Goal: Information Seeking & Learning: Understand process/instructions

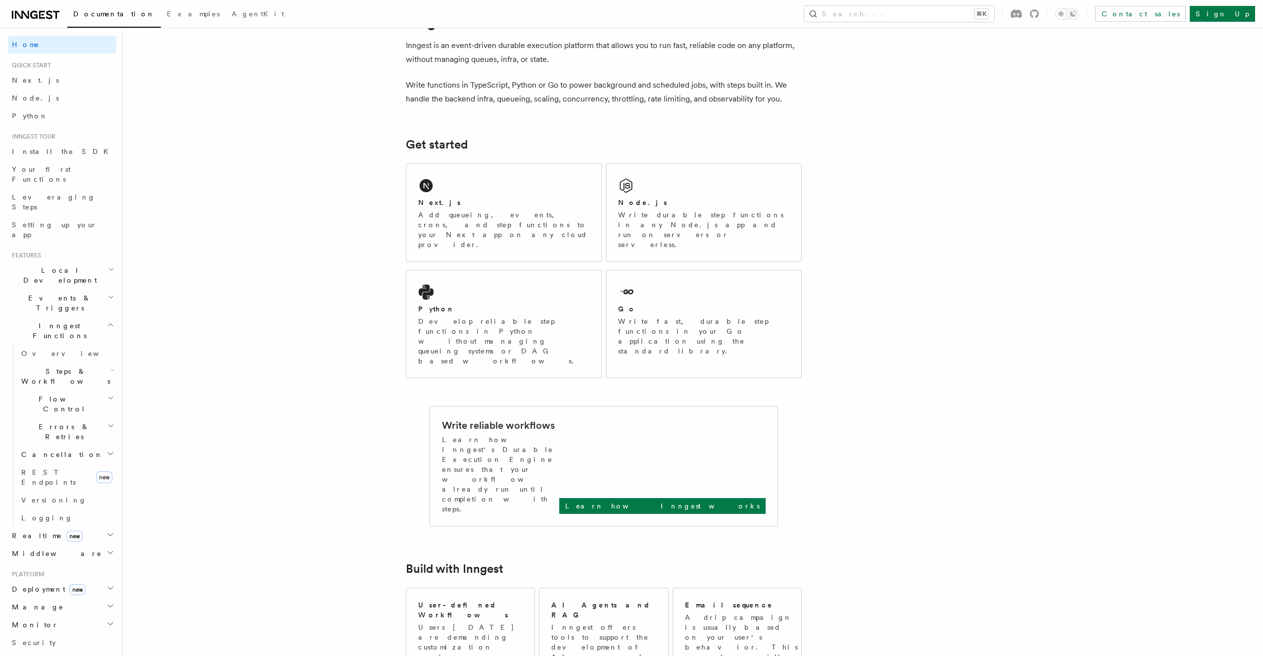
scroll to position [43, 0]
click at [733, 500] on p "Learn how Inngest works" at bounding box center [662, 505] width 195 height 10
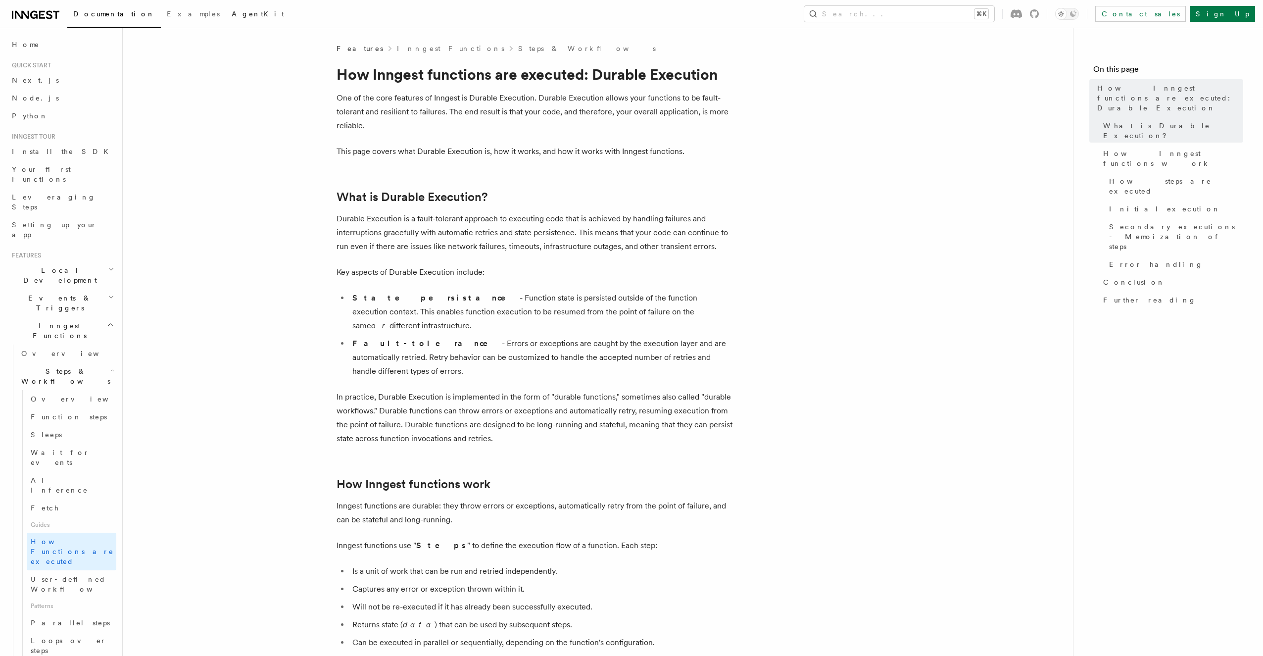
click at [226, 19] on link "AgentKit" at bounding box center [258, 15] width 64 height 24
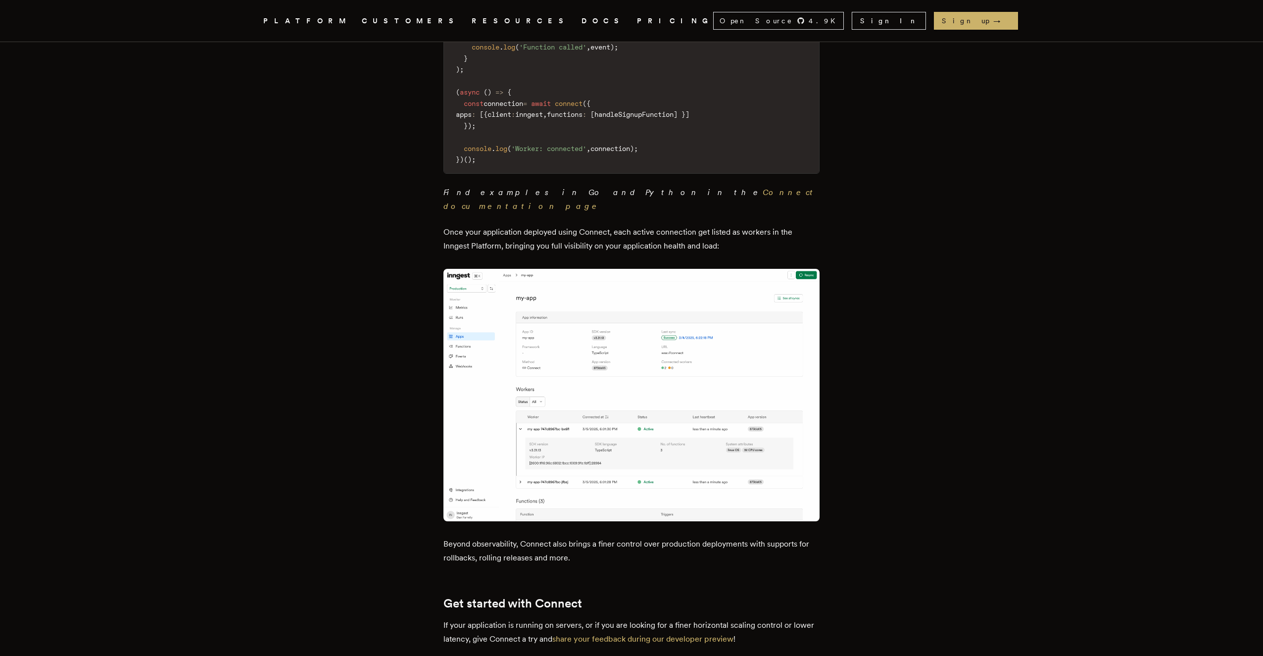
scroll to position [972, 0]
click at [675, 299] on img at bounding box center [632, 394] width 376 height 252
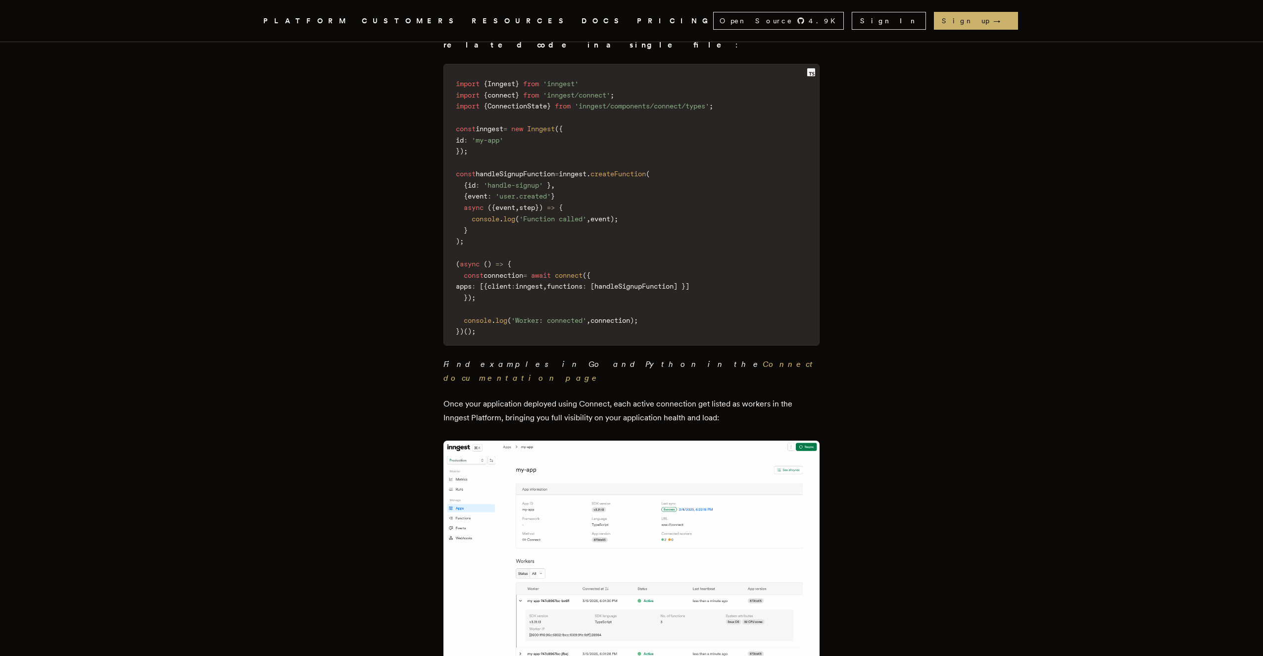
scroll to position [435, 0]
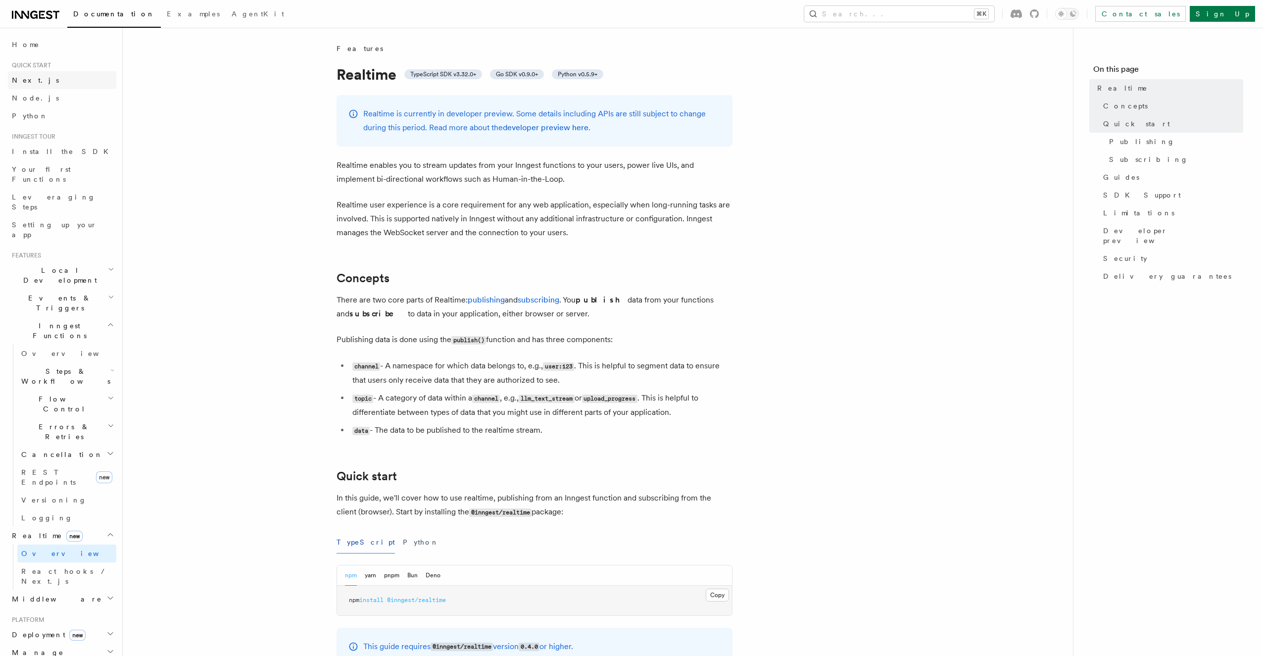
click at [51, 87] on link "Next.js" at bounding box center [62, 80] width 108 height 18
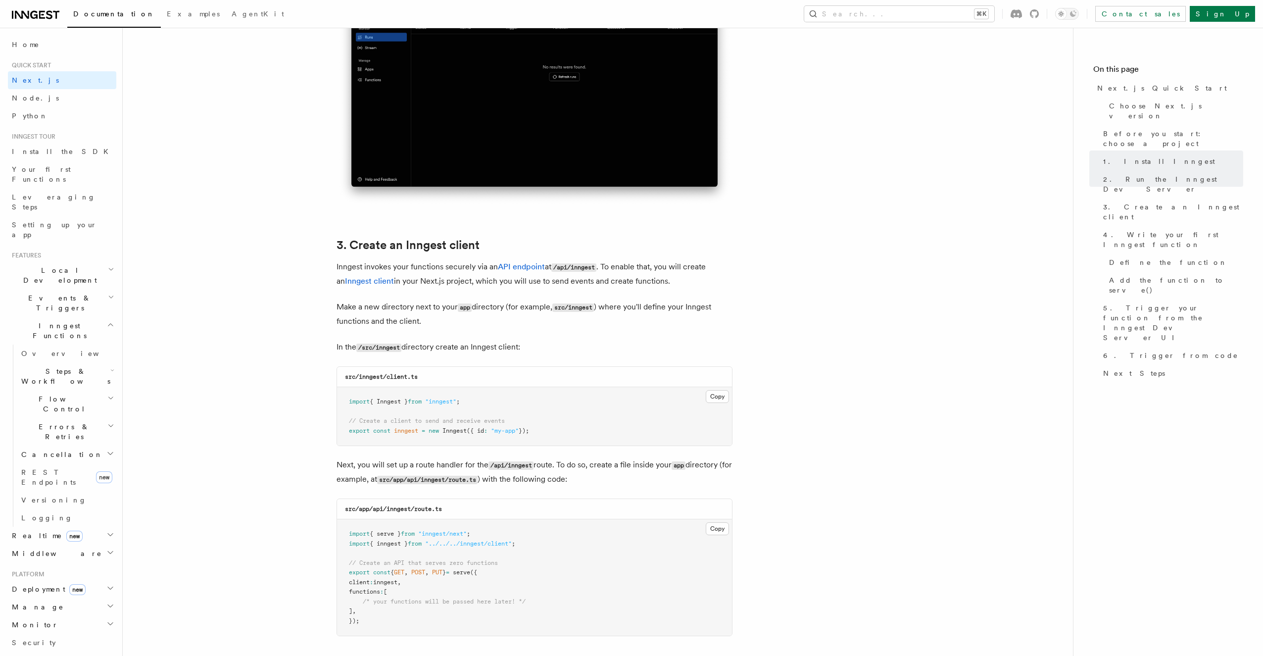
scroll to position [1006, 0]
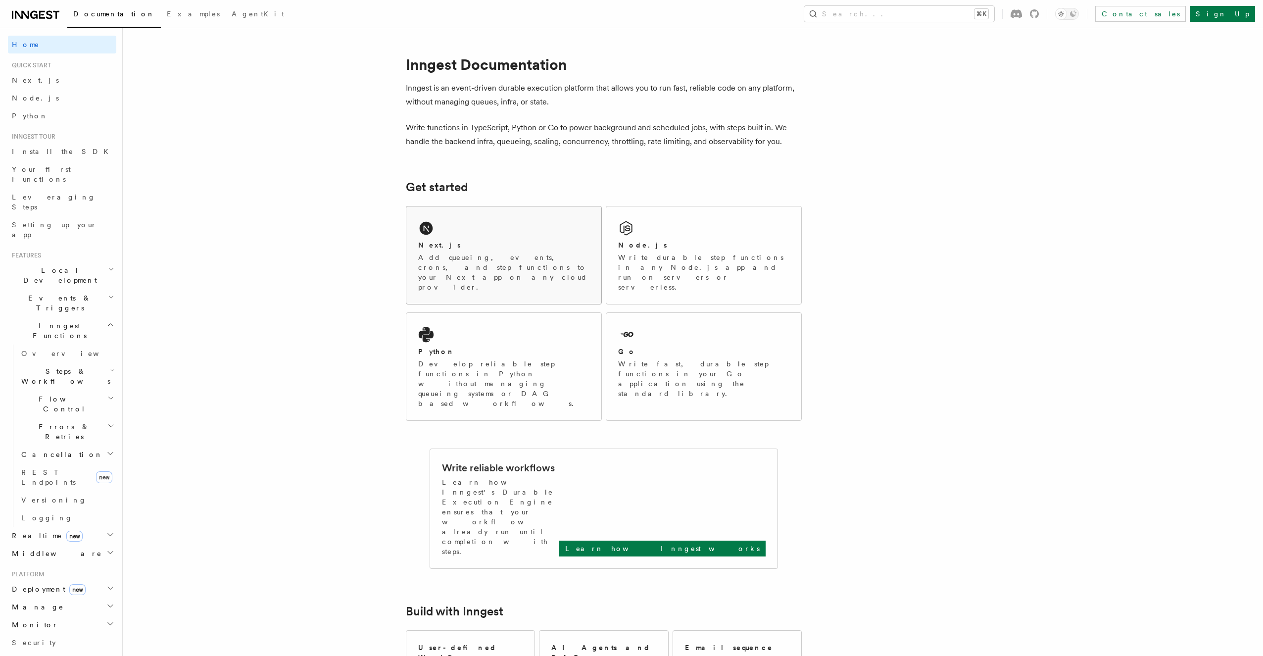
click at [479, 251] on div "Next.js Add queueing, events, crons, and step functions to your Next app on any…" at bounding box center [503, 266] width 171 height 52
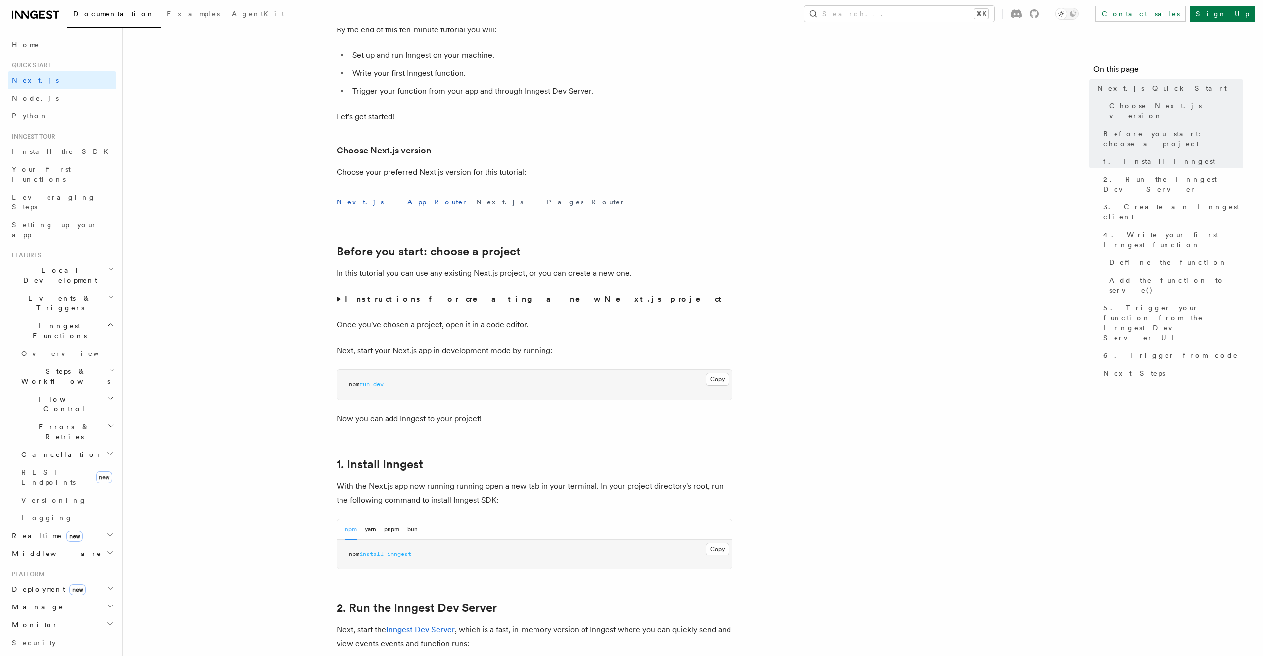
scroll to position [135, 0]
click at [338, 294] on summary "Instructions for creating a new Next.js project" at bounding box center [535, 298] width 396 height 14
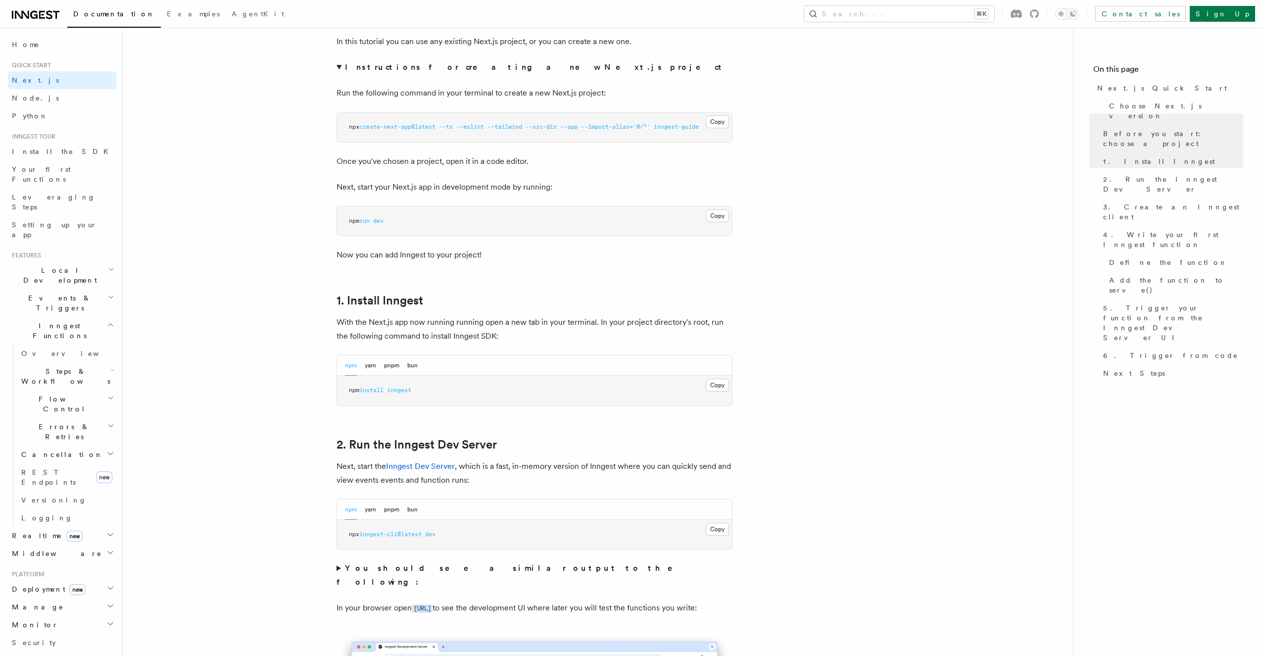
scroll to position [369, 0]
click at [720, 526] on button "Copy Copied" at bounding box center [717, 525] width 23 height 13
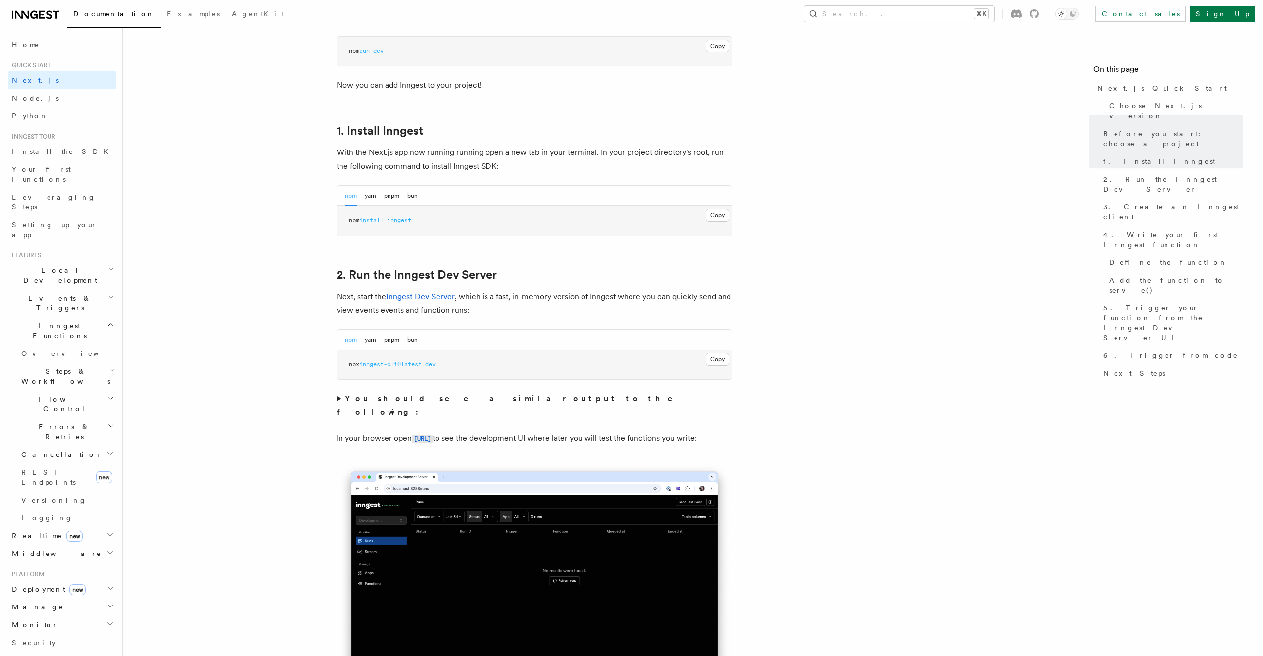
scroll to position [546, 0]
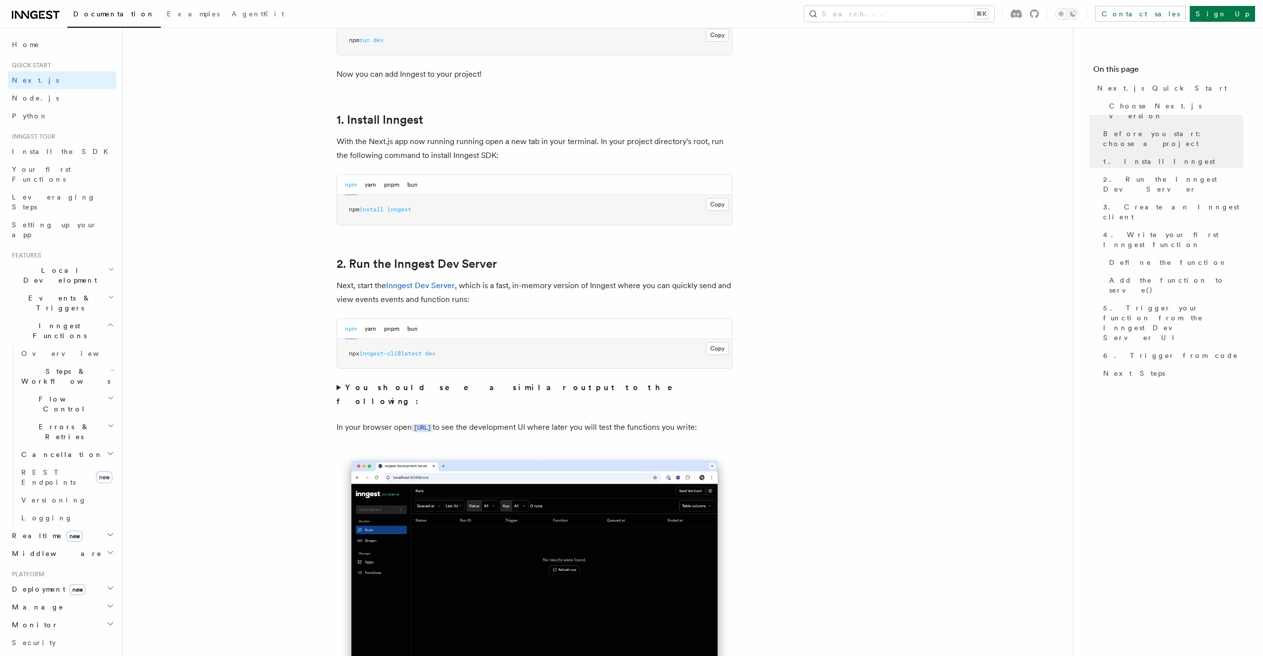
click at [339, 388] on summary "You should see a similar output to the following:" at bounding box center [535, 395] width 396 height 28
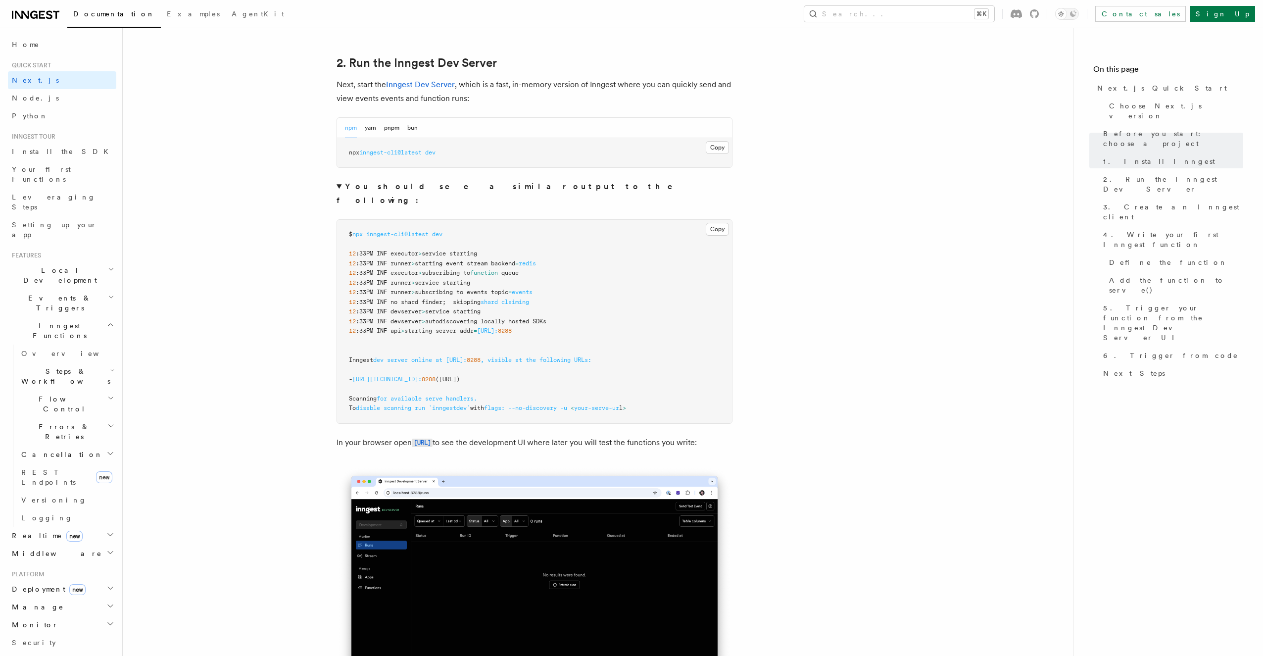
scroll to position [749, 0]
